Goal: Information Seeking & Learning: Learn about a topic

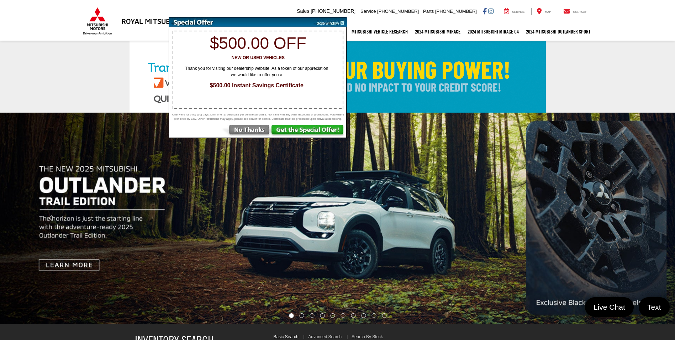
select select "Mitsubishi"
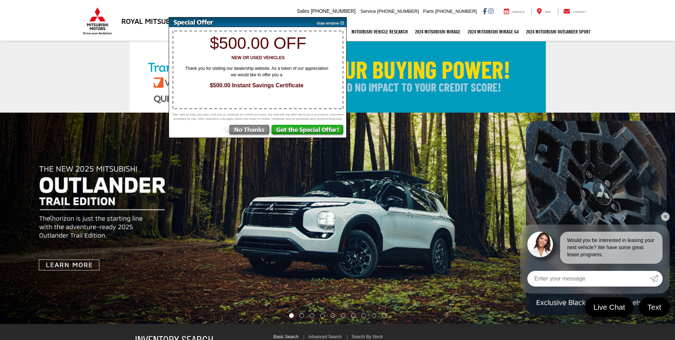
click at [264, 134] on img at bounding box center [245, 131] width 49 height 13
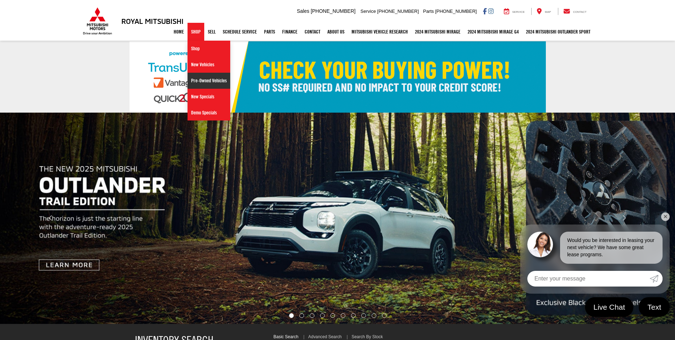
click at [200, 79] on link "Pre-Owned Vehicles" at bounding box center [209, 81] width 43 height 16
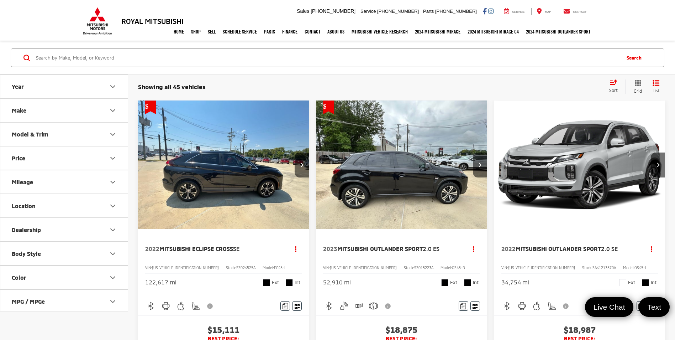
click at [569, 247] on span "Mitsubishi Outlander Sport" at bounding box center [558, 248] width 85 height 7
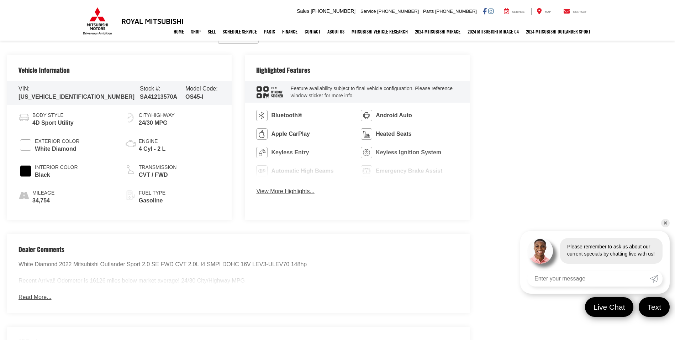
scroll to position [356, 0]
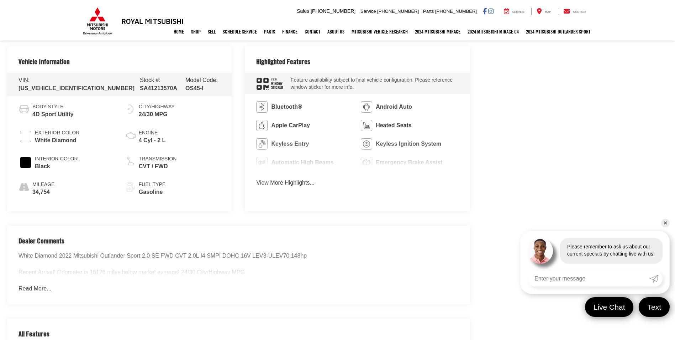
click at [298, 182] on button "View More Highlights..." at bounding box center [285, 183] width 58 height 8
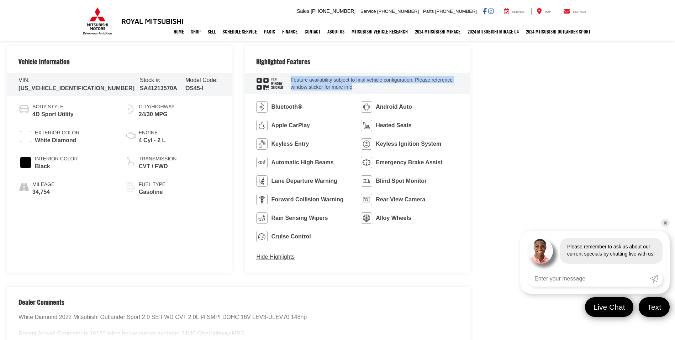
drag, startPoint x: 290, startPoint y: 76, endPoint x: 351, endPoint y: 85, distance: 62.0
click at [351, 85] on div "View Window Sticker Feature availability subject to final vehicle configuration…" at bounding box center [357, 83] width 225 height 21
click at [404, 237] on ul "Bluetooth® Android Auto Apple CarPlay Heated Seats Keyless Entry Keyless Igniti…" at bounding box center [357, 171] width 202 height 141
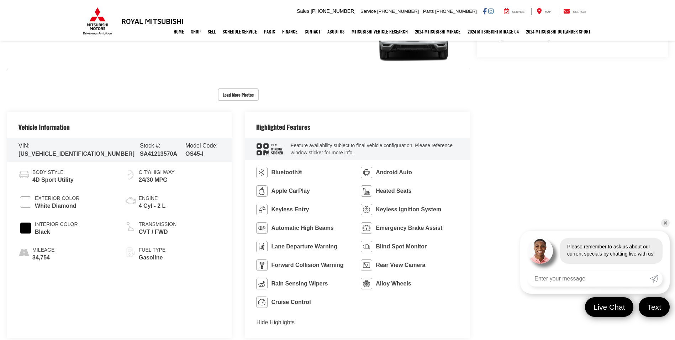
scroll to position [285, 0]
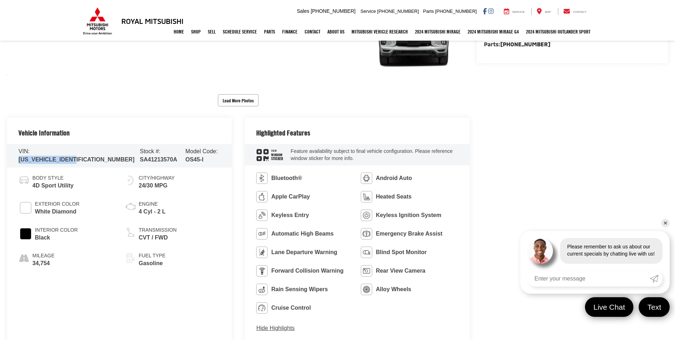
drag, startPoint x: 32, startPoint y: 154, endPoint x: 93, endPoint y: 150, distance: 61.7
click at [93, 150] on div "VIN: [US_VEHICLE_IDENTIFICATION_NUMBER] Stock #: SA41213570A Model Code: OS45-I" at bounding box center [119, 155] width 225 height 23
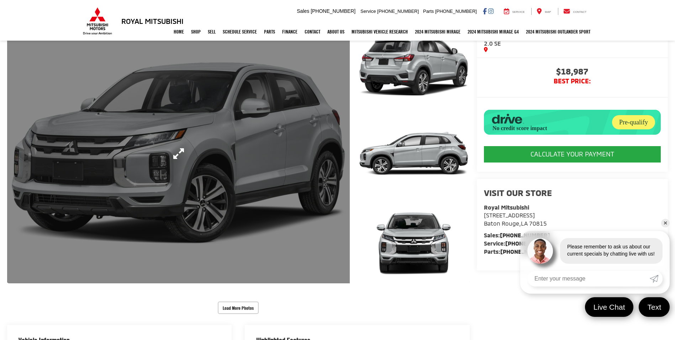
scroll to position [36, 0]
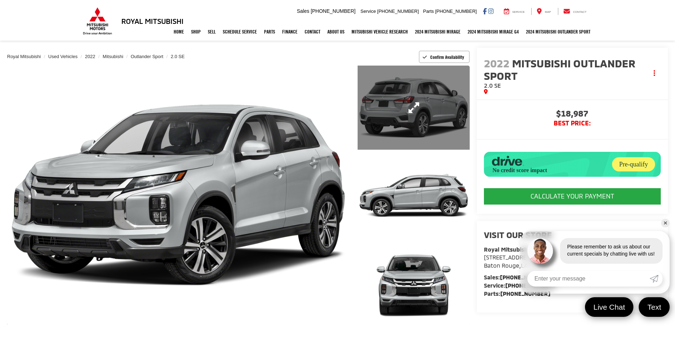
click at [379, 102] on link "Expand Photo 1" at bounding box center [414, 107] width 112 height 84
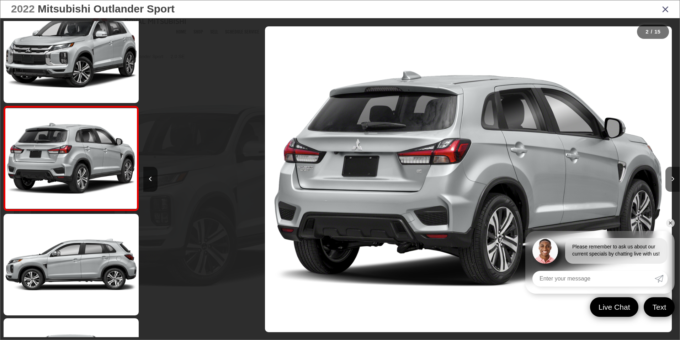
scroll to position [0, 537]
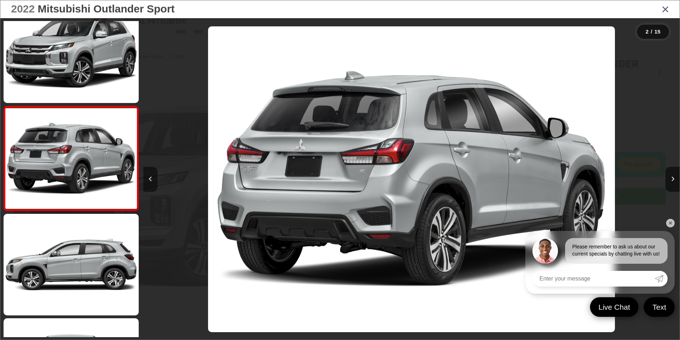
click at [148, 173] on button "Previous image" at bounding box center [150, 179] width 14 height 25
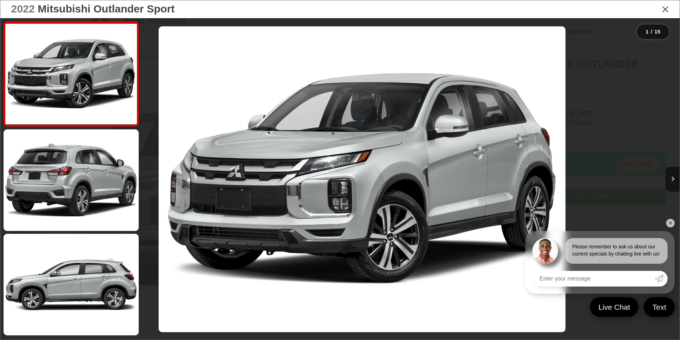
scroll to position [0, 0]
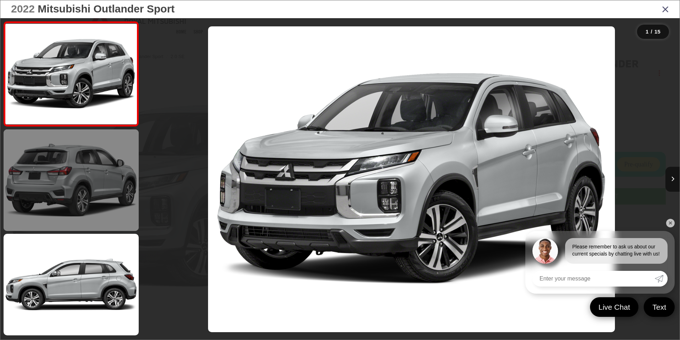
click at [114, 186] on link at bounding box center [71, 179] width 135 height 101
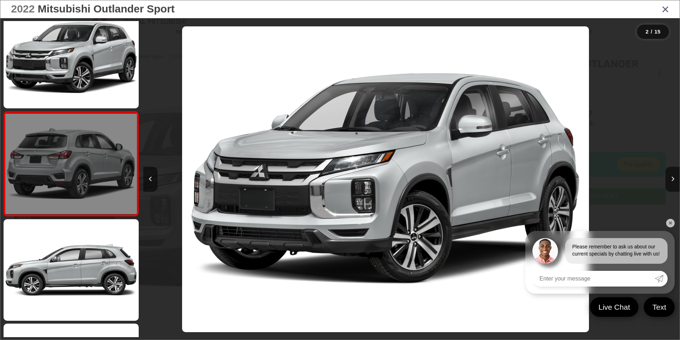
scroll to position [20, 0]
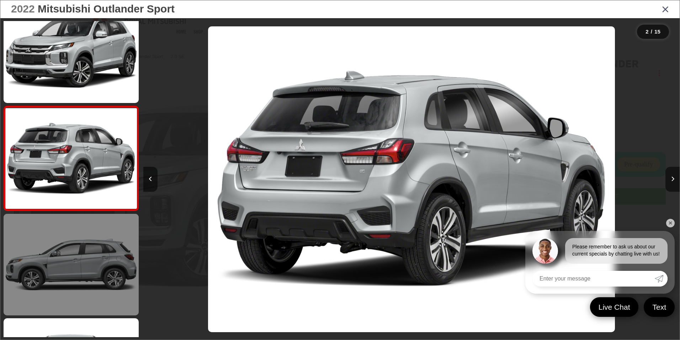
click at [106, 216] on link at bounding box center [71, 264] width 135 height 101
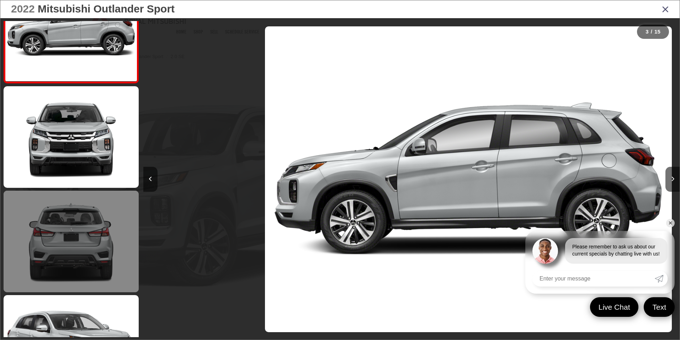
scroll to position [0, 1073]
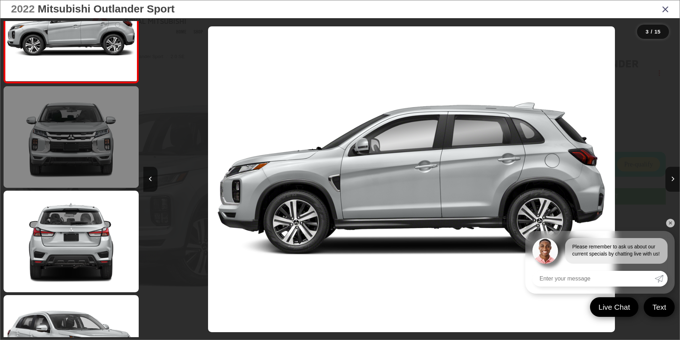
click at [54, 126] on link at bounding box center [71, 136] width 135 height 101
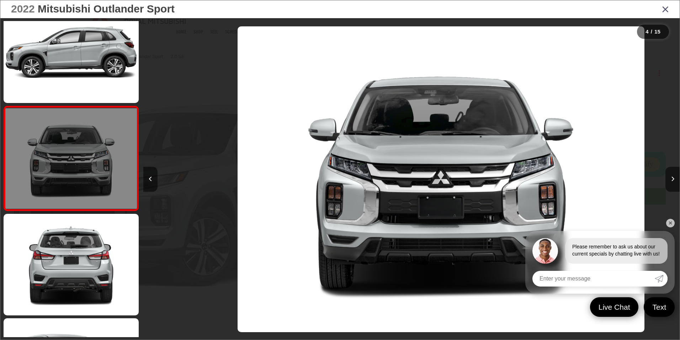
scroll to position [0, 1610]
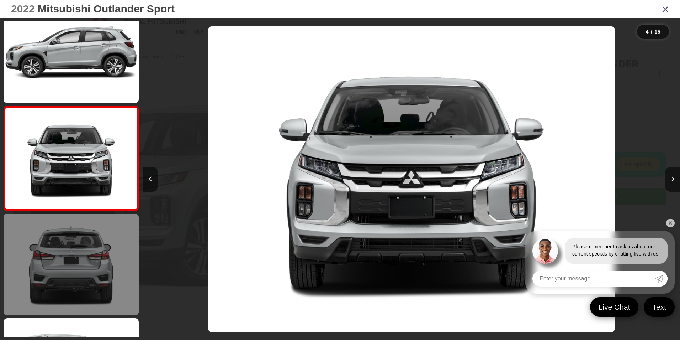
click at [78, 256] on link at bounding box center [71, 264] width 135 height 101
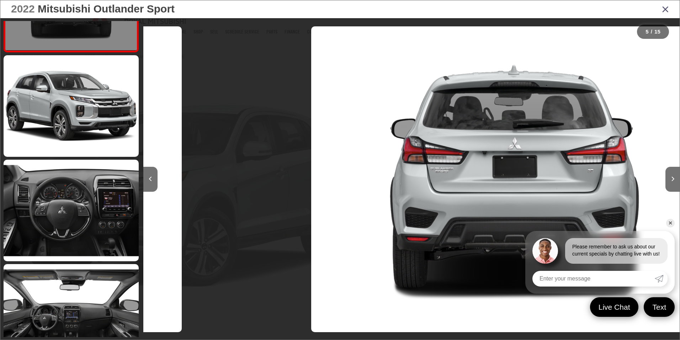
scroll to position [0, 2147]
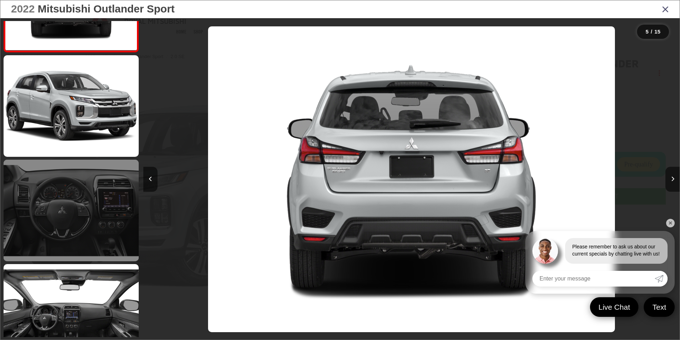
click at [65, 230] on link at bounding box center [71, 209] width 135 height 101
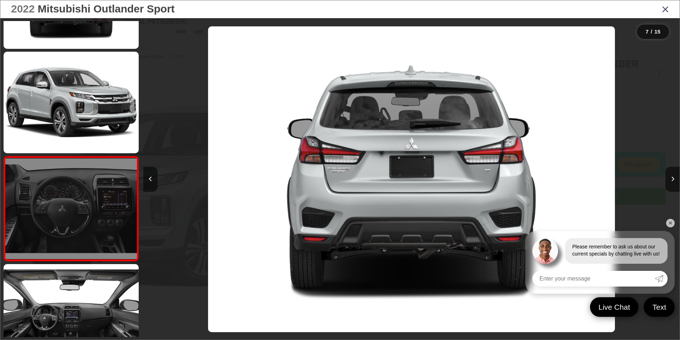
scroll to position [0, 0]
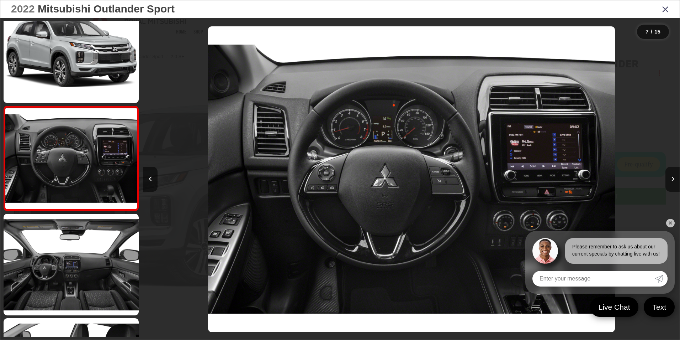
click at [673, 220] on link "✕" at bounding box center [671, 223] width 9 height 9
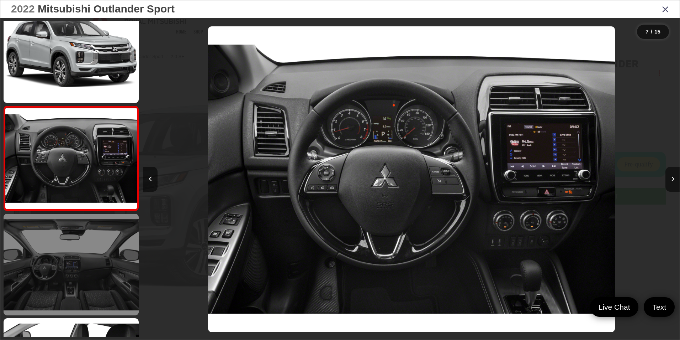
click at [51, 260] on link at bounding box center [71, 264] width 135 height 101
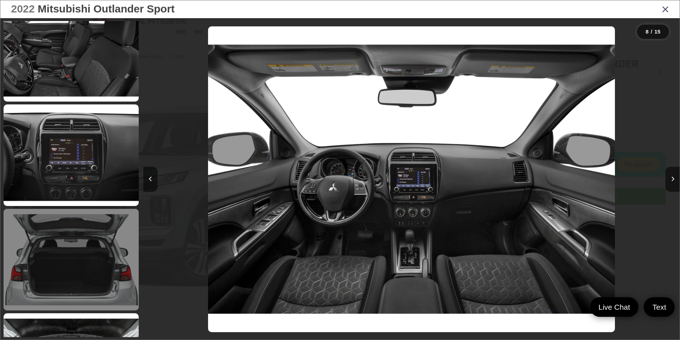
click at [81, 249] on link at bounding box center [71, 259] width 135 height 101
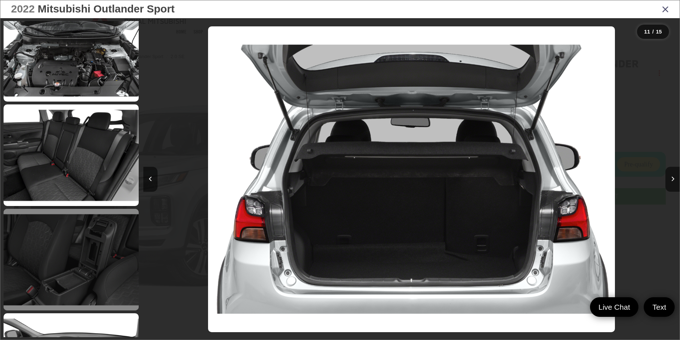
click at [90, 236] on link at bounding box center [71, 259] width 135 height 101
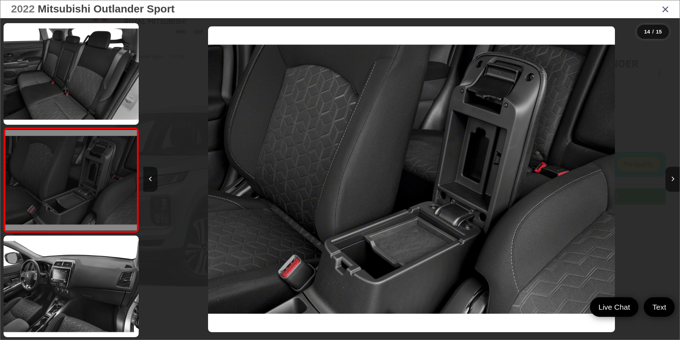
click at [84, 210] on link at bounding box center [71, 179] width 135 height 105
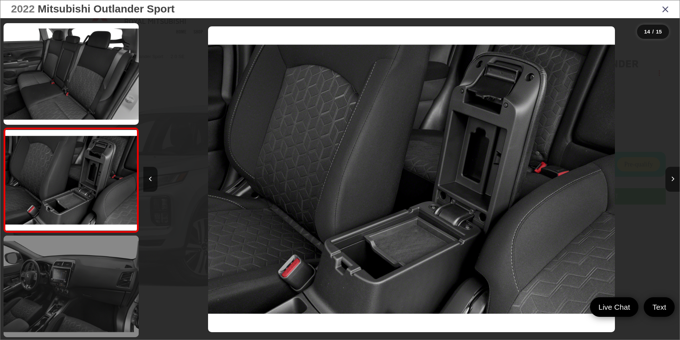
click at [83, 284] on link at bounding box center [71, 285] width 135 height 101
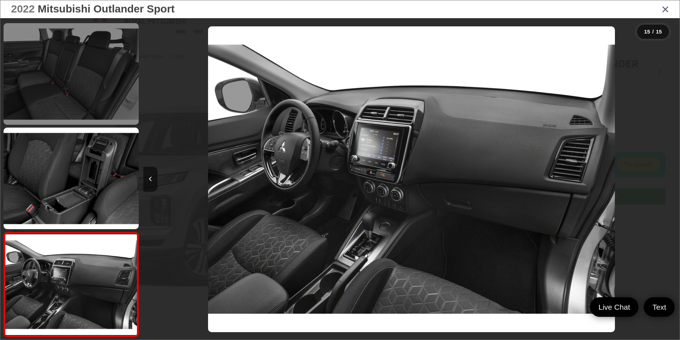
click at [70, 109] on link at bounding box center [71, 73] width 135 height 101
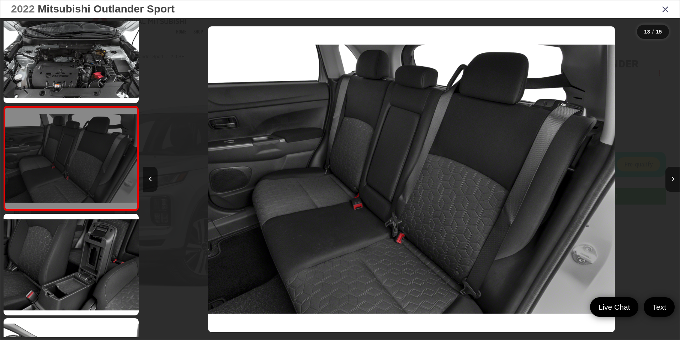
click at [70, 115] on link at bounding box center [71, 158] width 135 height 105
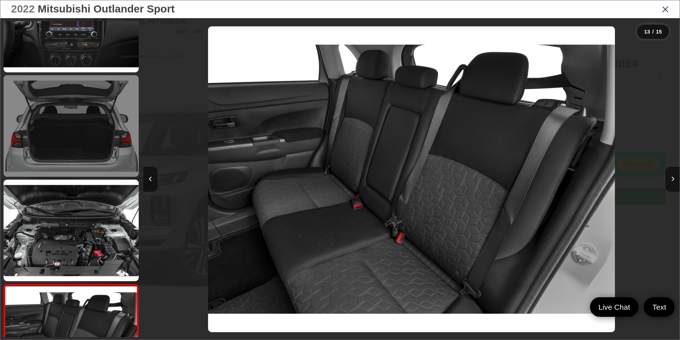
click at [99, 108] on link at bounding box center [71, 125] width 135 height 101
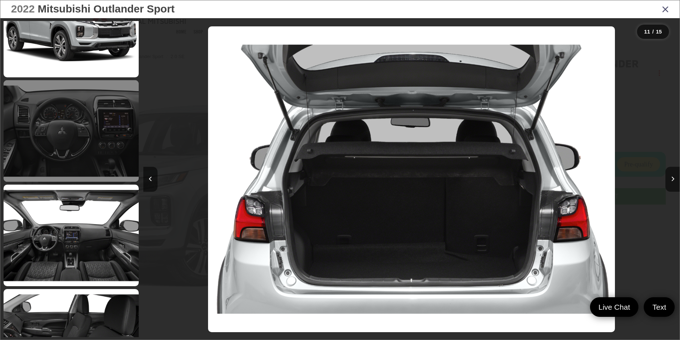
click at [92, 170] on link at bounding box center [71, 130] width 135 height 101
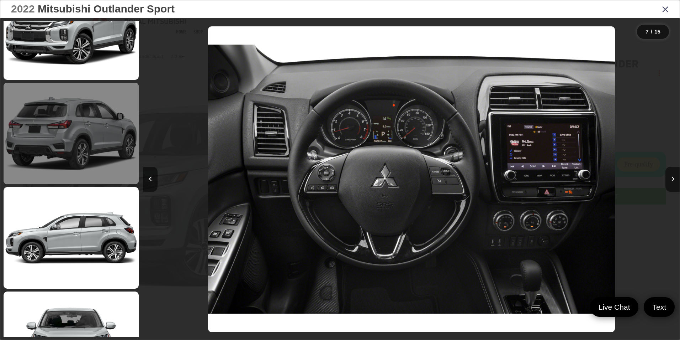
click at [76, 140] on link at bounding box center [71, 133] width 135 height 101
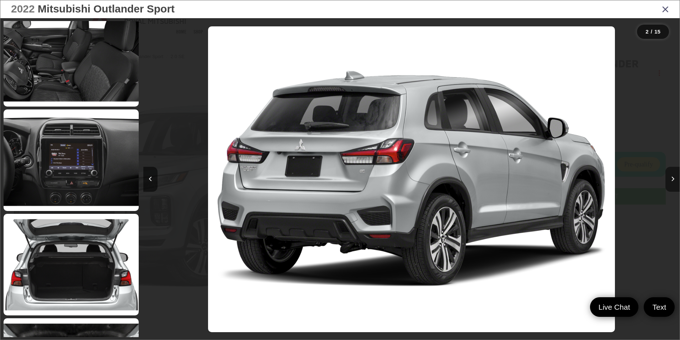
click at [672, 177] on icon "Next image" at bounding box center [673, 178] width 3 height 5
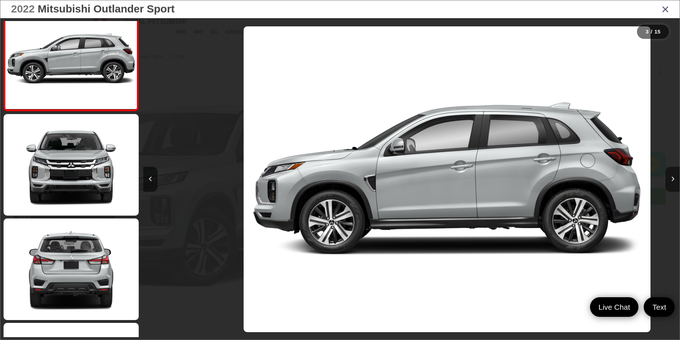
scroll to position [0, 1073]
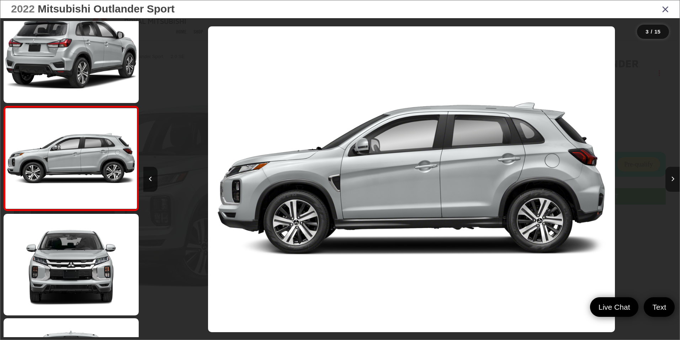
click at [672, 177] on icon "Next image" at bounding box center [673, 178] width 3 height 5
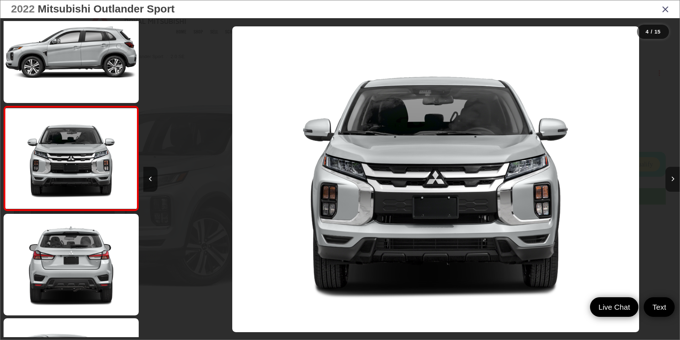
scroll to position [0, 1610]
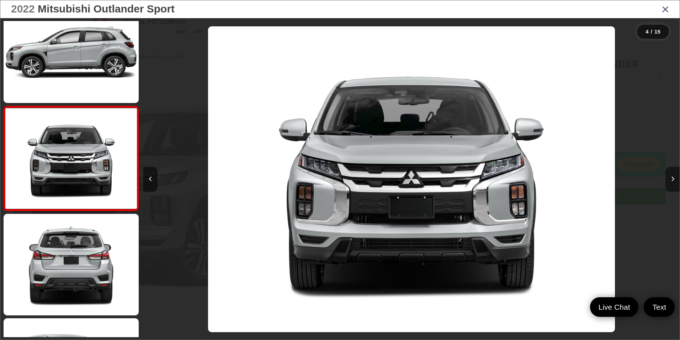
click at [672, 177] on icon "Next image" at bounding box center [673, 178] width 3 height 5
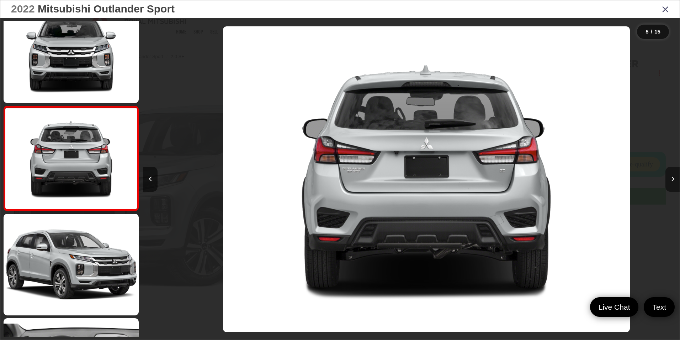
scroll to position [0, 2147]
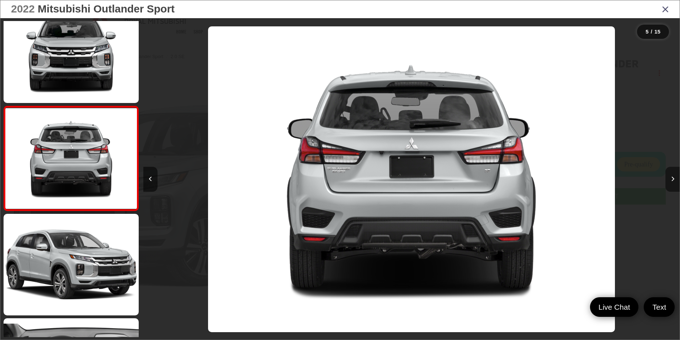
click at [672, 177] on icon "Next image" at bounding box center [673, 178] width 3 height 5
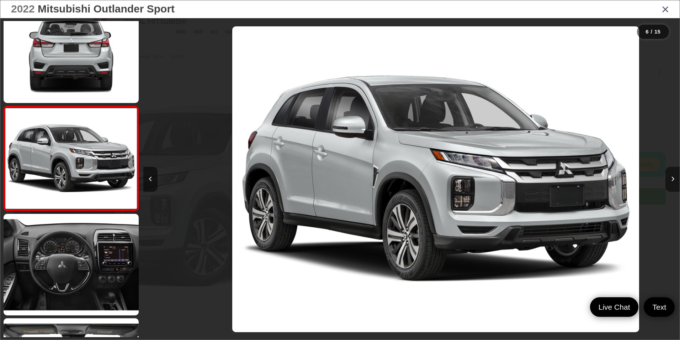
scroll to position [0, 2683]
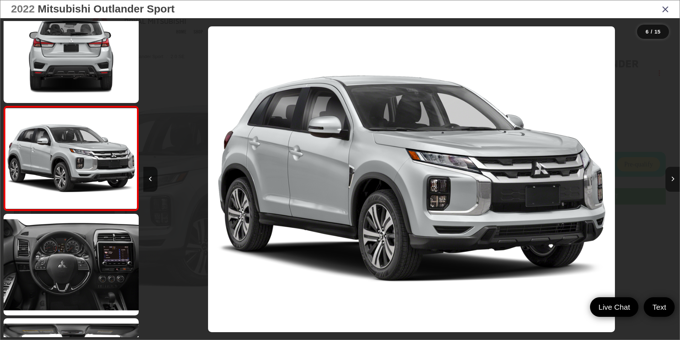
click at [672, 177] on icon "Next image" at bounding box center [673, 178] width 3 height 5
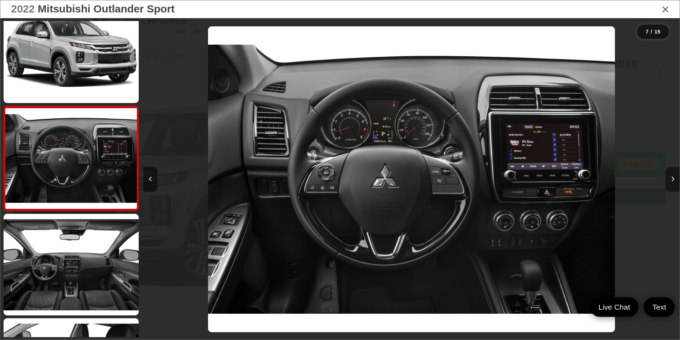
click at [674, 177] on icon "Next image" at bounding box center [673, 178] width 3 height 5
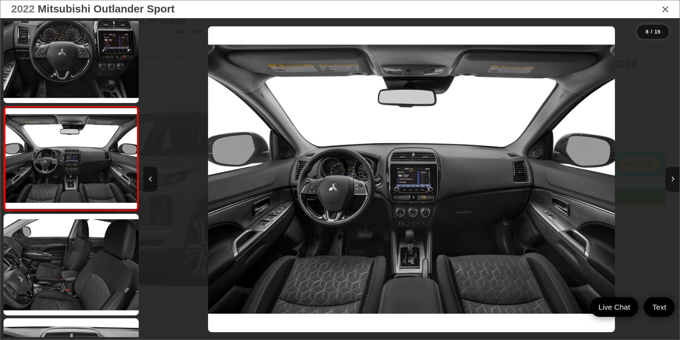
click at [674, 177] on icon "Next image" at bounding box center [673, 178] width 3 height 5
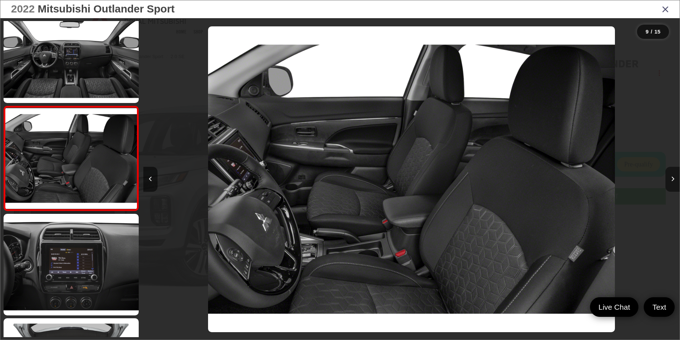
click at [674, 177] on icon "Next image" at bounding box center [673, 178] width 3 height 5
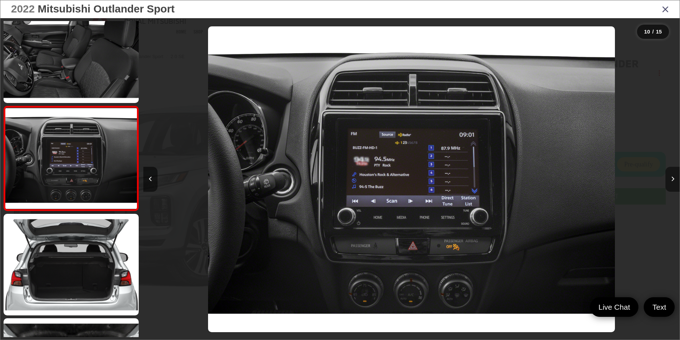
click at [674, 177] on icon "Next image" at bounding box center [673, 178] width 3 height 5
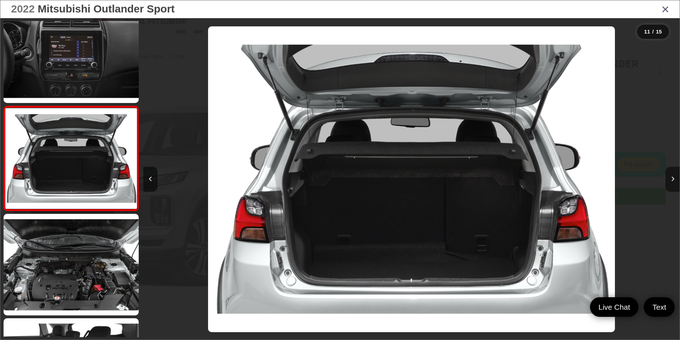
click at [674, 177] on icon "Next image" at bounding box center [673, 178] width 3 height 5
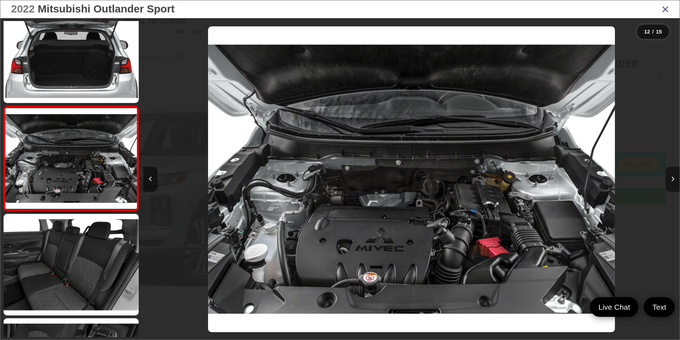
click at [674, 177] on icon "Next image" at bounding box center [673, 178] width 3 height 5
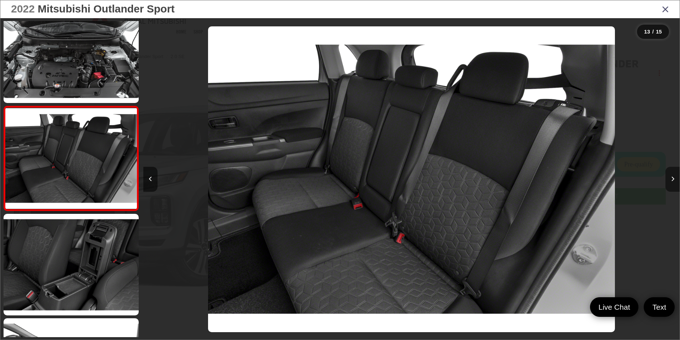
click at [672, 178] on icon "Next image" at bounding box center [673, 178] width 3 height 5
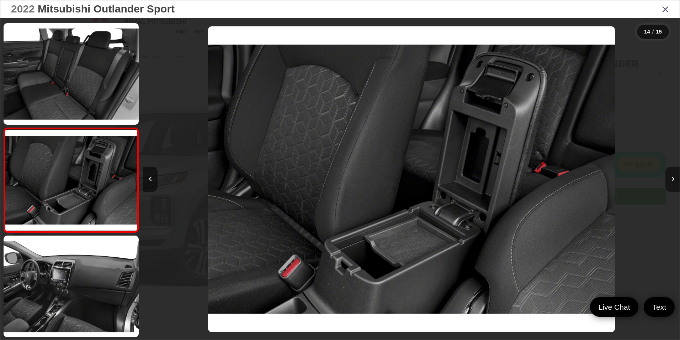
click at [672, 178] on icon "Next image" at bounding box center [673, 178] width 3 height 5
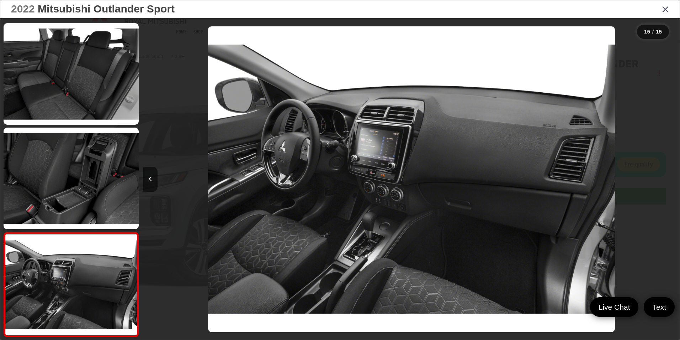
click at [666, 9] on icon "Close gallery" at bounding box center [665, 8] width 7 height 9
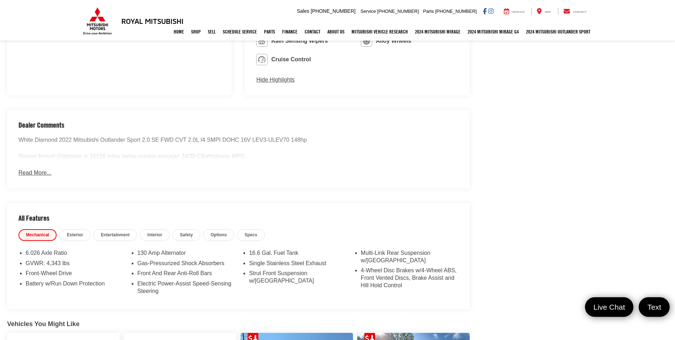
scroll to position [534, 0]
click at [65, 232] on link "Exterior" at bounding box center [74, 234] width 31 height 12
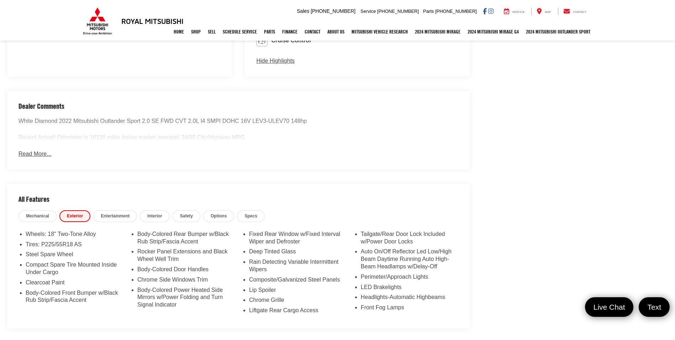
scroll to position [569, 0]
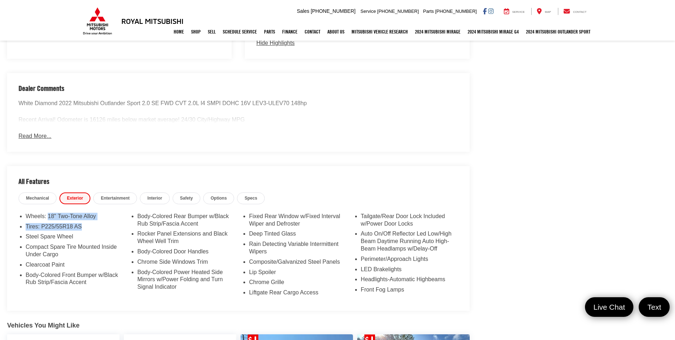
drag, startPoint x: 47, startPoint y: 215, endPoint x: 81, endPoint y: 228, distance: 36.0
click at [81, 228] on ul "Wheels: 18" Two-Tone Alloy Tires: P225/55R18 AS Steel Spare Wheel Compact Spare…" at bounding box center [239, 255] width 440 height 86
drag, startPoint x: 81, startPoint y: 228, endPoint x: 106, endPoint y: 230, distance: 25.0
click at [106, 230] on li "Tires: P225/55R18 AS" at bounding box center [75, 228] width 98 height 10
click at [125, 199] on span "Entertainment" at bounding box center [115, 198] width 29 height 6
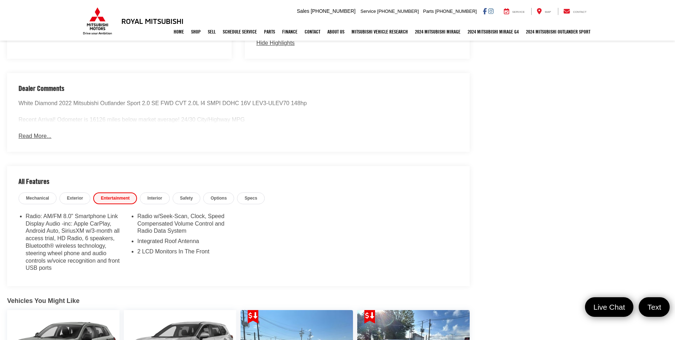
click at [152, 201] on link "Interior" at bounding box center [155, 198] width 30 height 12
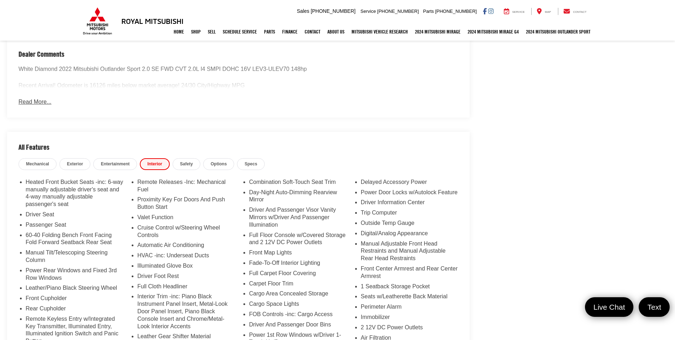
scroll to position [605, 0]
click at [246, 163] on span "Specs" at bounding box center [250, 162] width 12 height 6
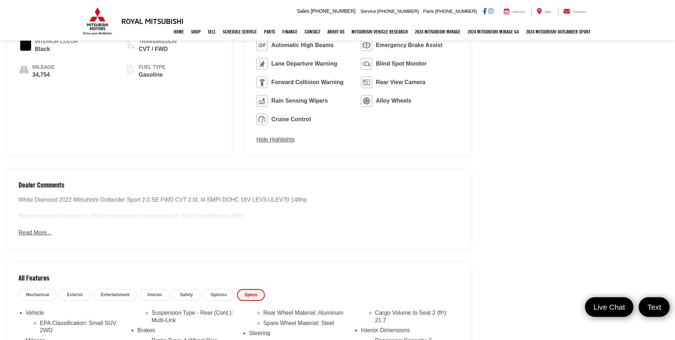
scroll to position [463, 0]
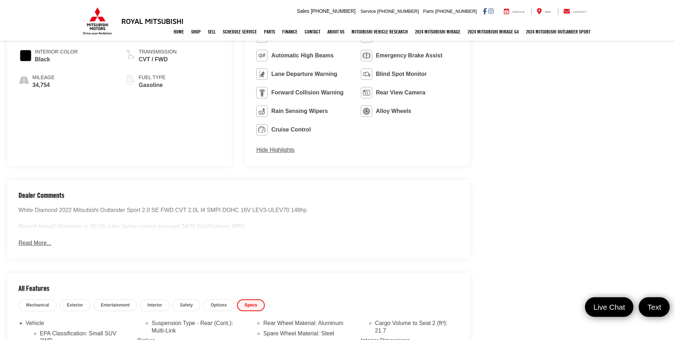
click at [27, 243] on button "Read More..." at bounding box center [35, 243] width 33 height 8
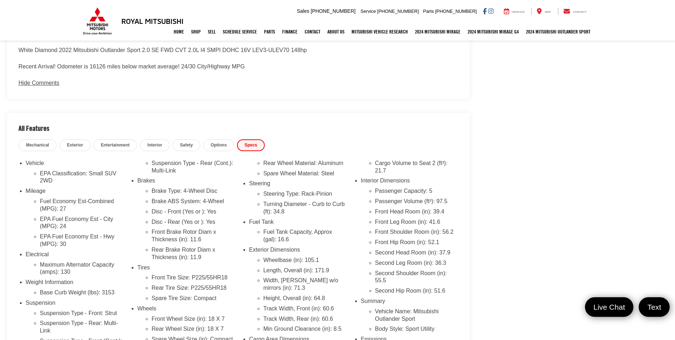
scroll to position [608, 0]
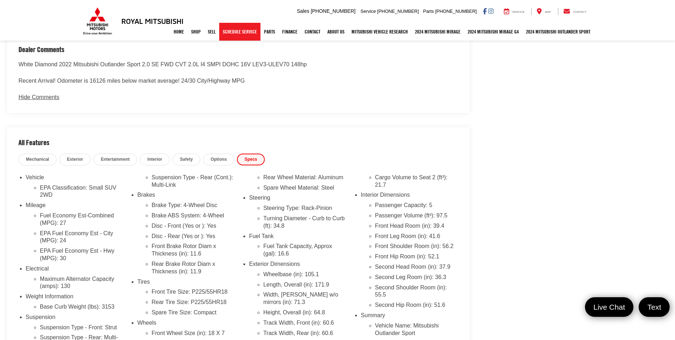
click at [253, 36] on link "Schedule Service" at bounding box center [239, 32] width 41 height 18
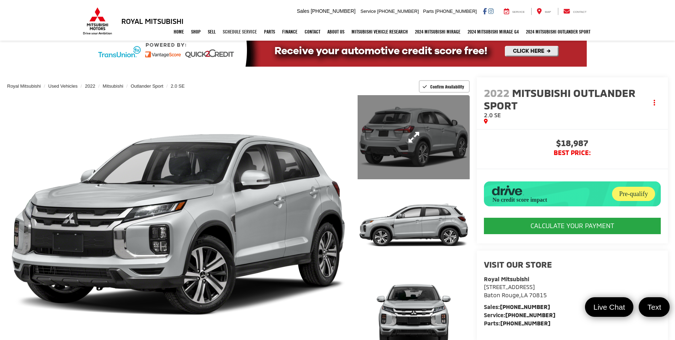
scroll to position [0, 0]
